Goal: Browse casually

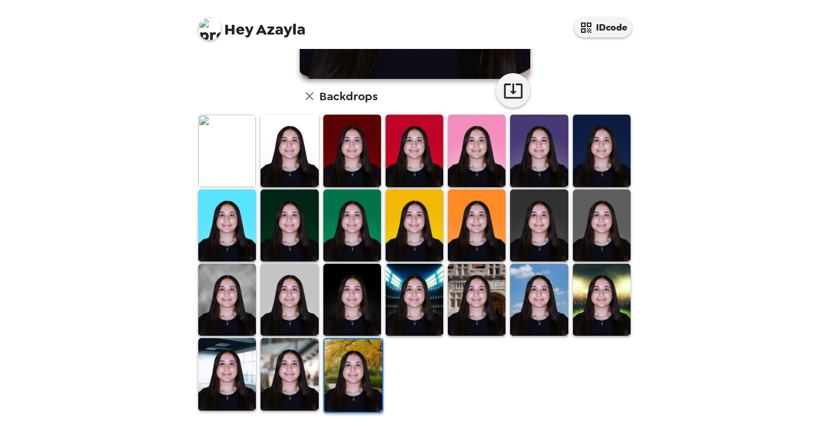
scroll to position [267, 0]
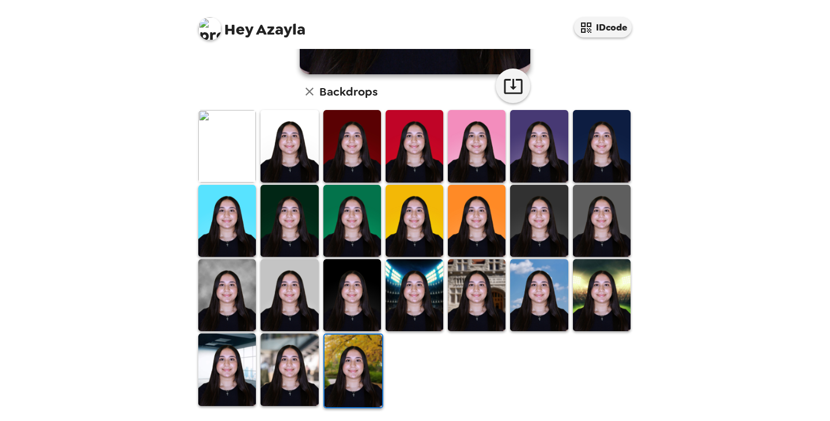
click at [275, 359] on img at bounding box center [289, 370] width 58 height 72
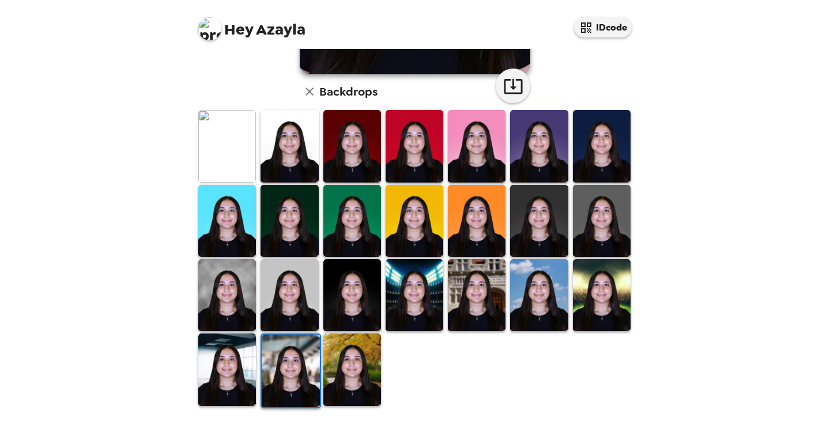
scroll to position [209, 0]
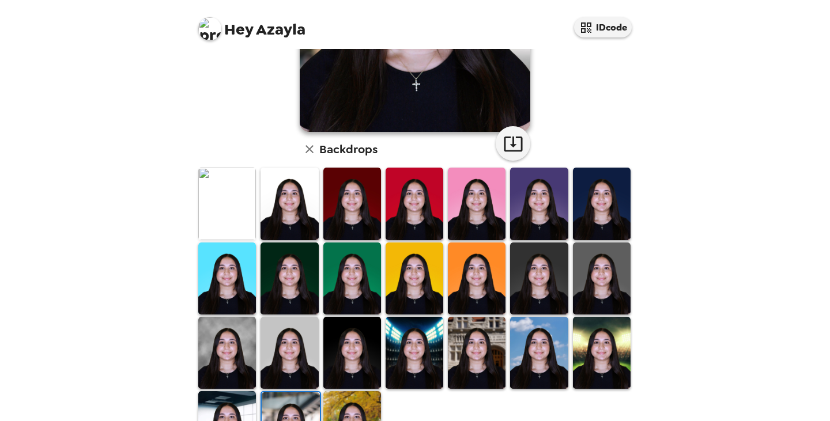
click at [296, 336] on img at bounding box center [289, 353] width 58 height 72
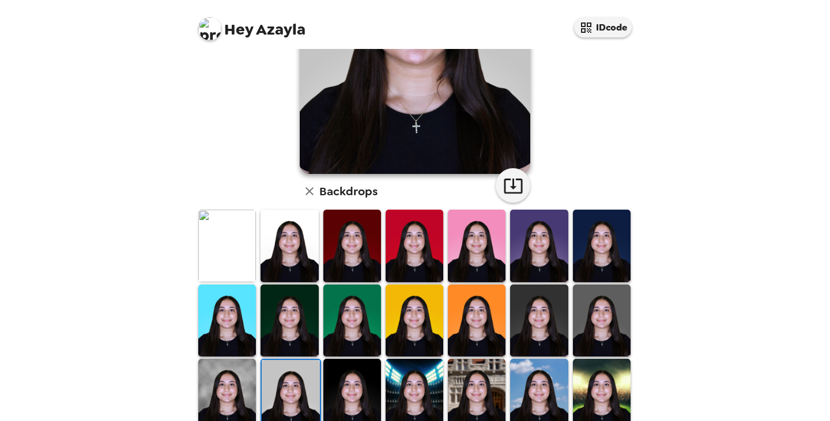
scroll to position [231, 0]
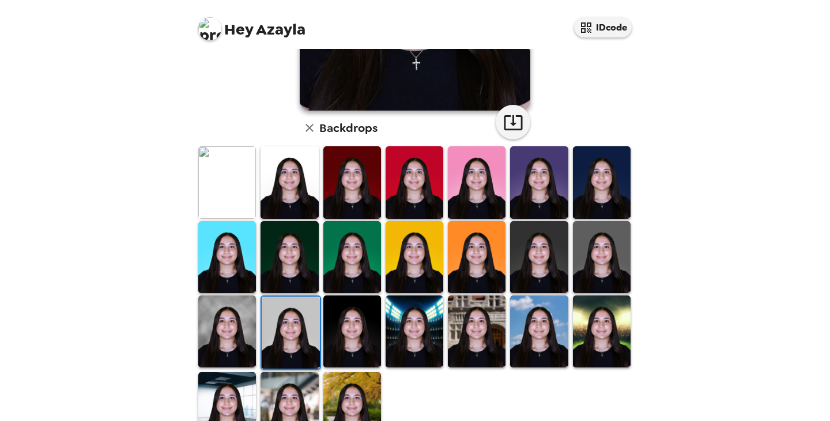
click at [277, 180] on img at bounding box center [289, 182] width 58 height 72
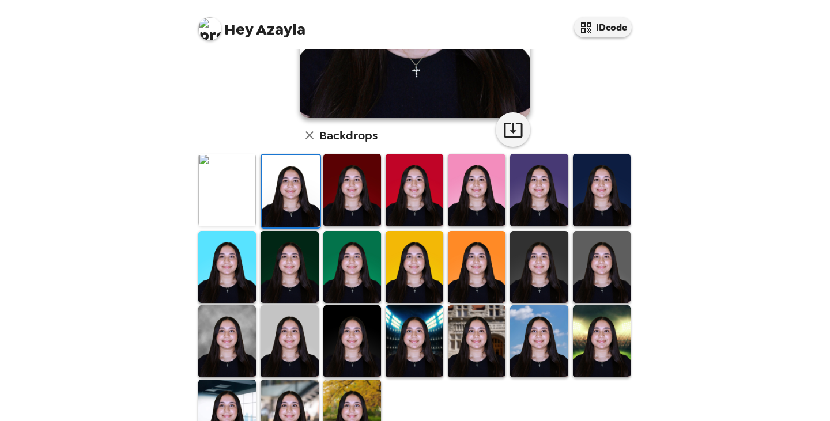
scroll to position [267, 0]
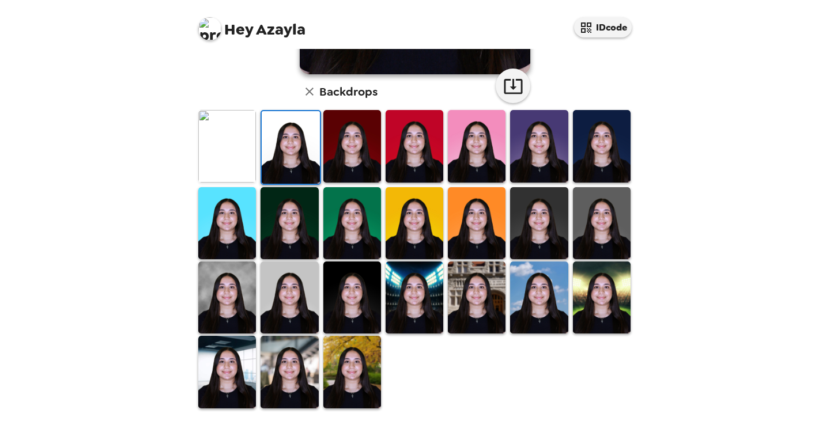
click at [338, 381] on img at bounding box center [352, 372] width 58 height 72
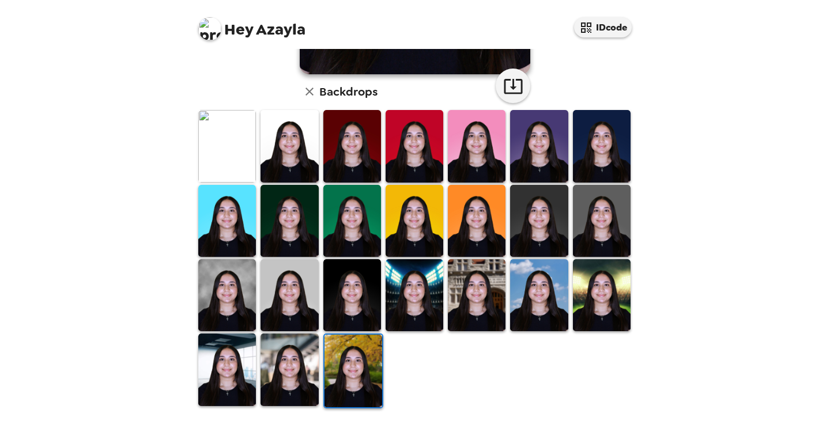
click at [223, 352] on img at bounding box center [227, 370] width 58 height 72
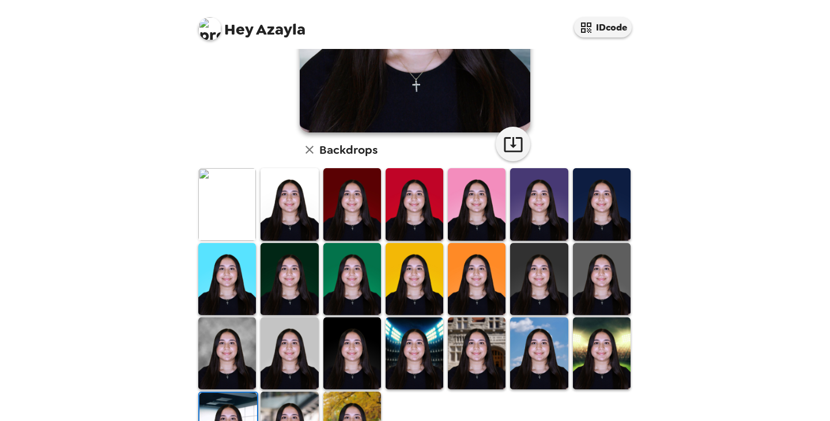
scroll to position [266, 0]
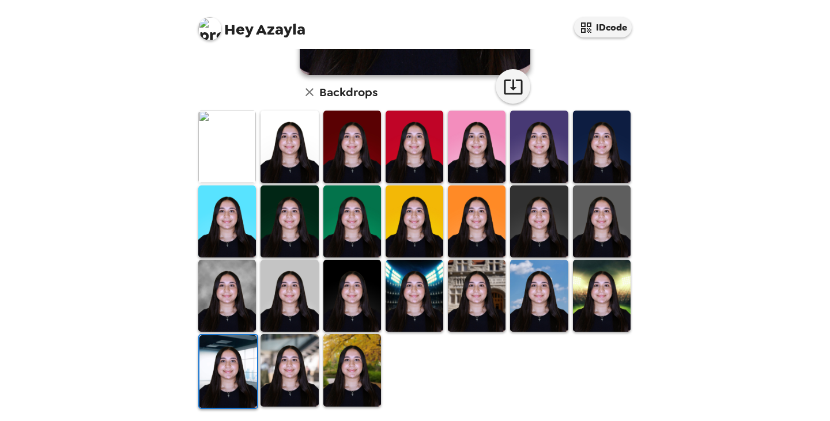
click at [271, 347] on img at bounding box center [289, 370] width 58 height 72
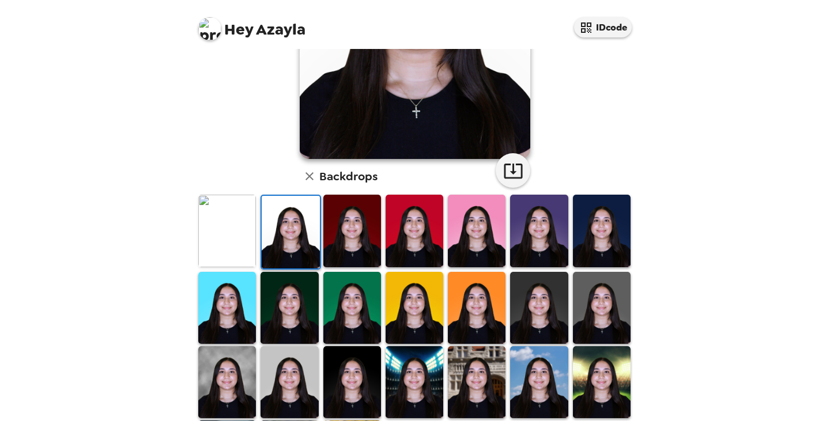
scroll to position [267, 0]
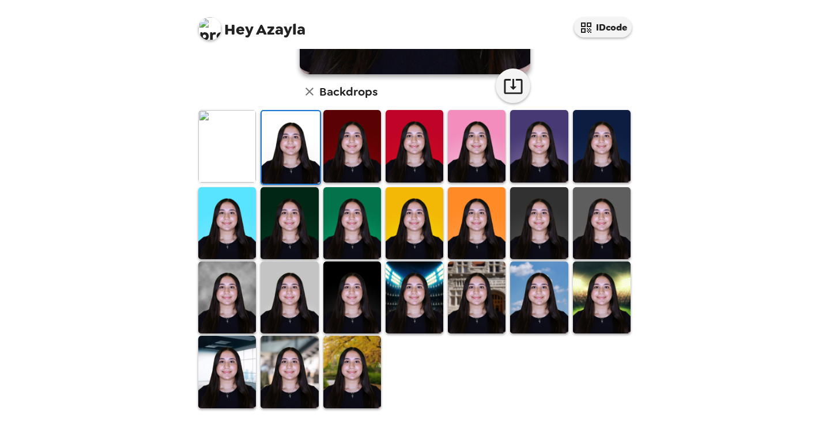
click at [304, 362] on img at bounding box center [289, 372] width 58 height 72
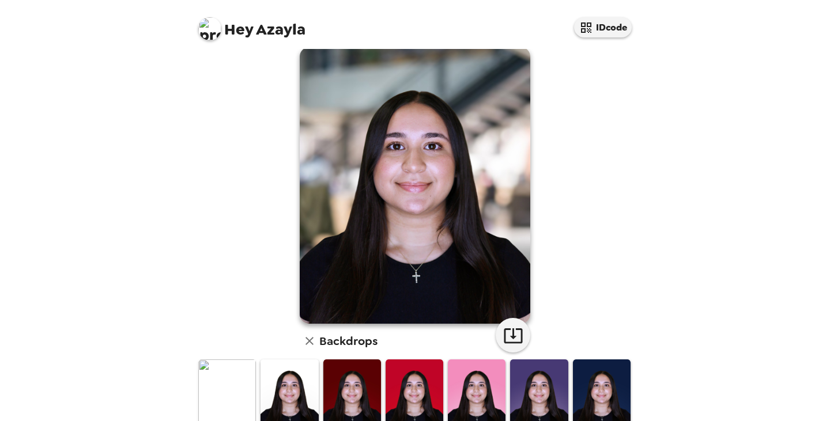
scroll to position [0, 0]
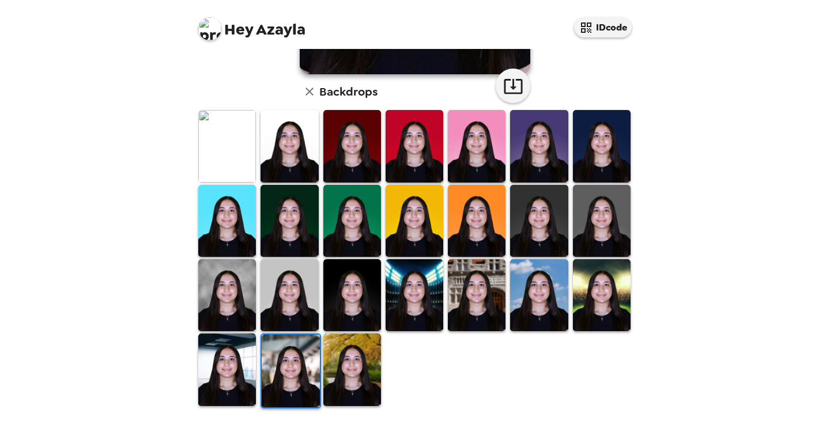
click at [332, 354] on img at bounding box center [352, 370] width 58 height 72
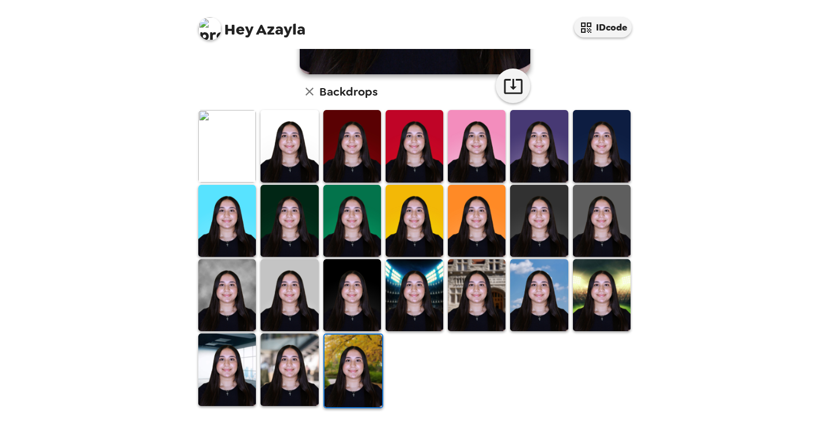
click at [234, 382] on img at bounding box center [227, 370] width 58 height 72
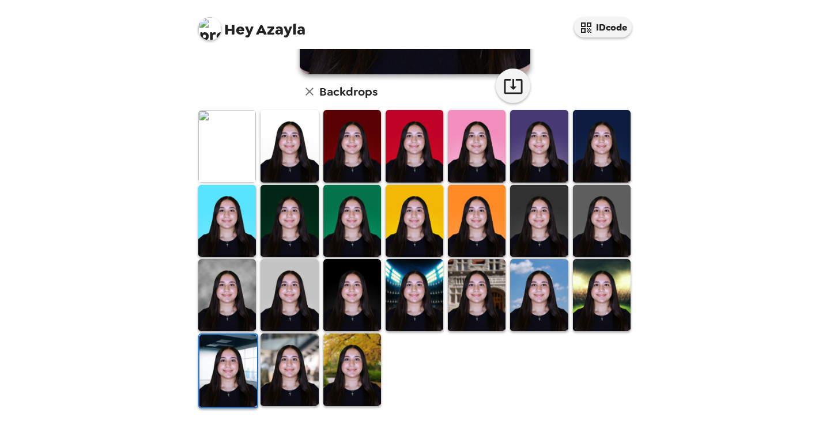
click at [360, 365] on img at bounding box center [352, 370] width 58 height 72
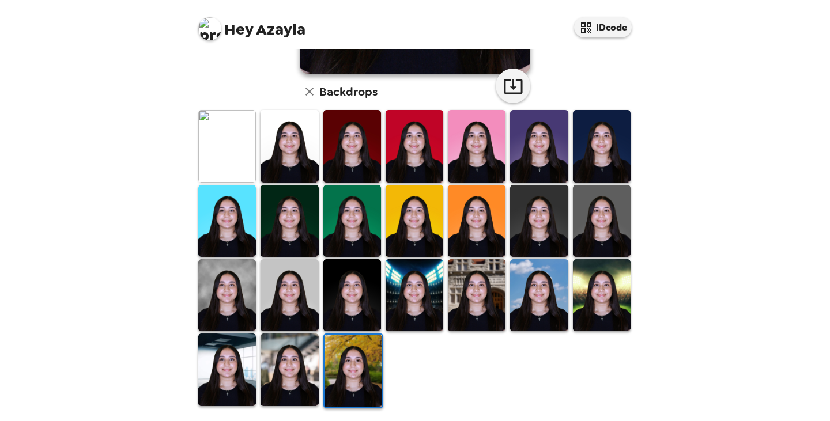
click at [295, 367] on img at bounding box center [289, 370] width 58 height 72
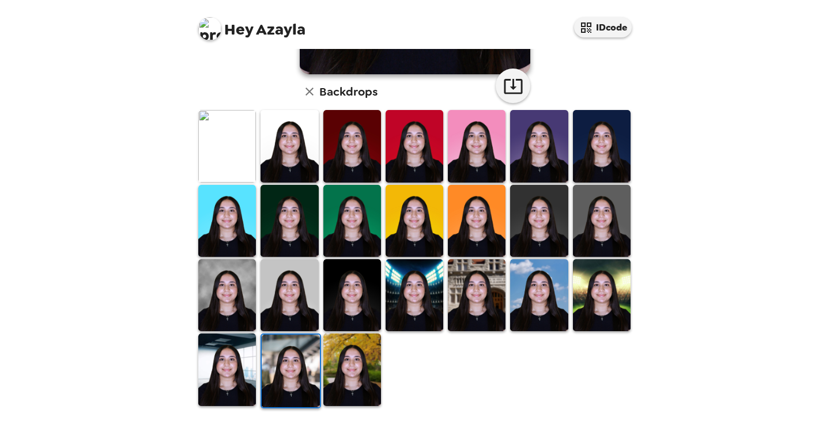
click at [334, 370] on img at bounding box center [352, 370] width 58 height 72
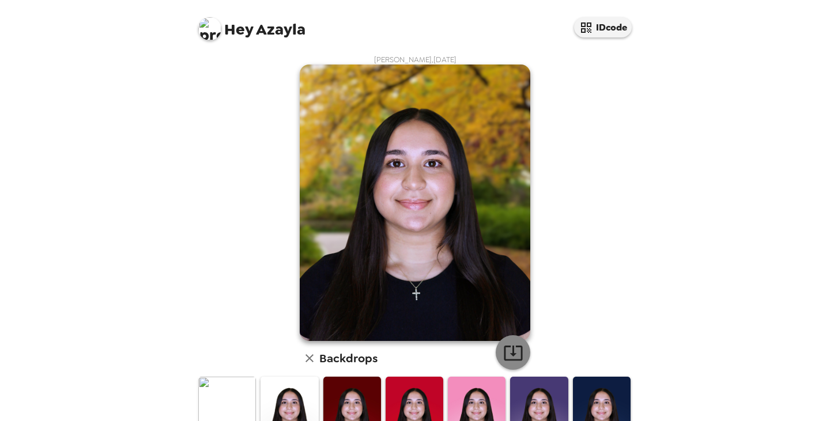
click at [505, 358] on icon "button" at bounding box center [513, 353] width 20 height 20
